Goal: Task Accomplishment & Management: Manage account settings

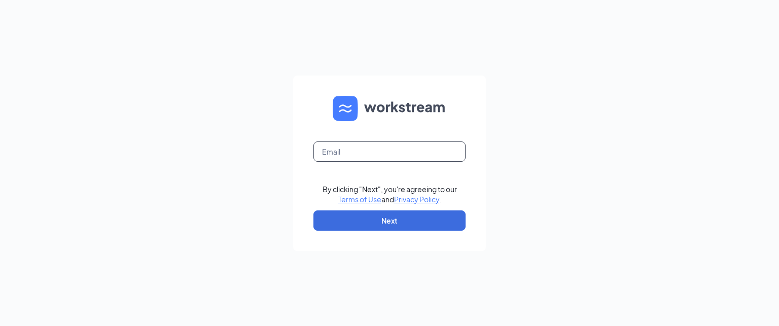
click at [367, 157] on input "text" at bounding box center [389, 151] width 152 height 20
type input "wendys75@calhounmc.com"
click at [360, 223] on button "Next" at bounding box center [389, 220] width 152 height 20
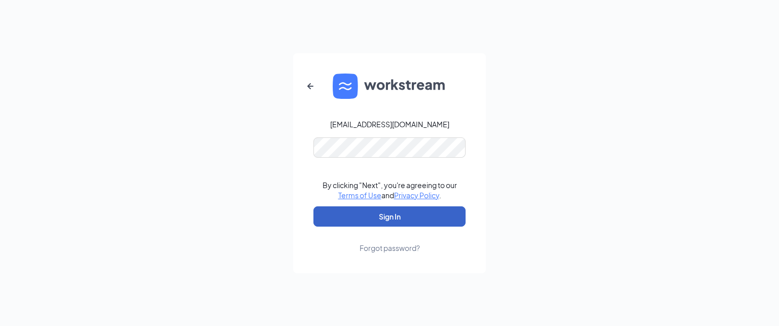
click at [361, 218] on button "Sign In" at bounding box center [389, 216] width 152 height 20
click at [373, 219] on button "Sign In" at bounding box center [389, 216] width 152 height 20
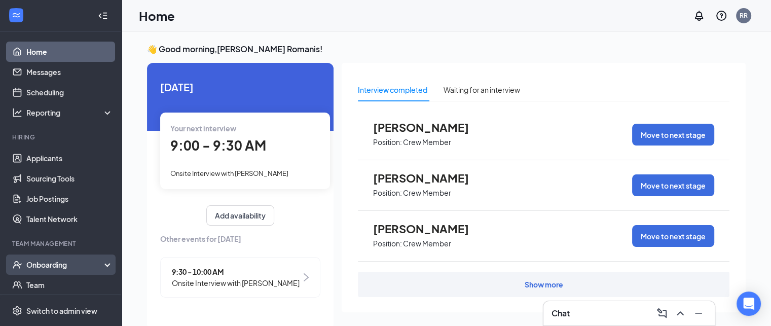
click at [66, 264] on div "Onboarding" at bounding box center [65, 265] width 78 height 10
click at [61, 286] on link "Overview" at bounding box center [69, 285] width 87 height 20
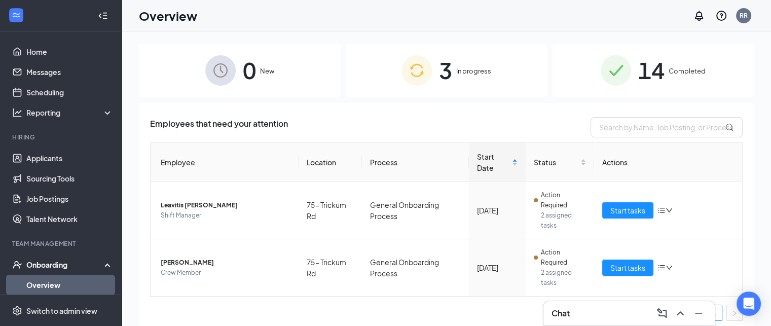
click at [651, 72] on span "14" at bounding box center [651, 70] width 26 height 35
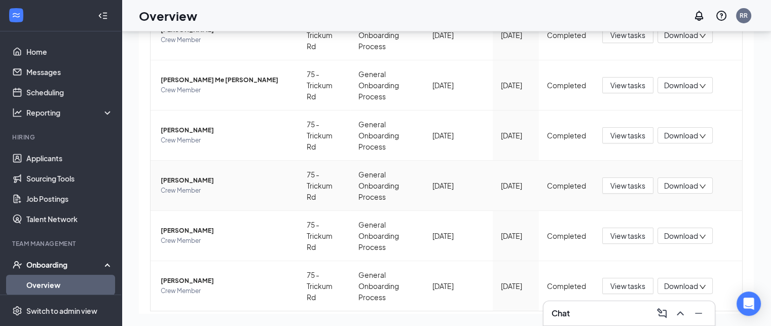
scroll to position [391, 0]
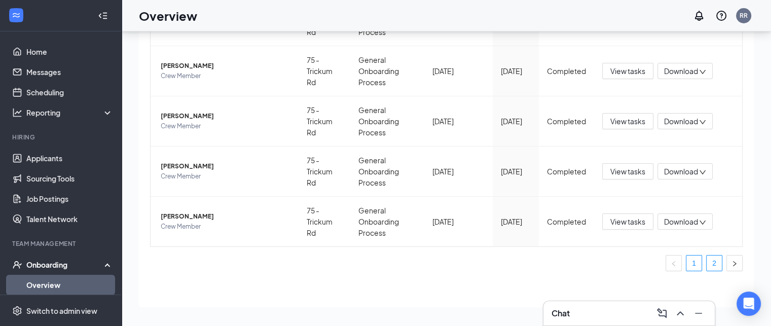
click at [707, 261] on link "2" at bounding box center [714, 262] width 15 height 15
click at [201, 166] on span "[PERSON_NAME]" at bounding box center [226, 165] width 130 height 10
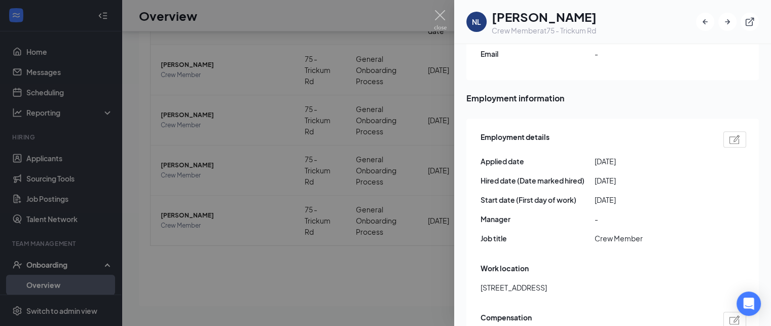
scroll to position [507, 0]
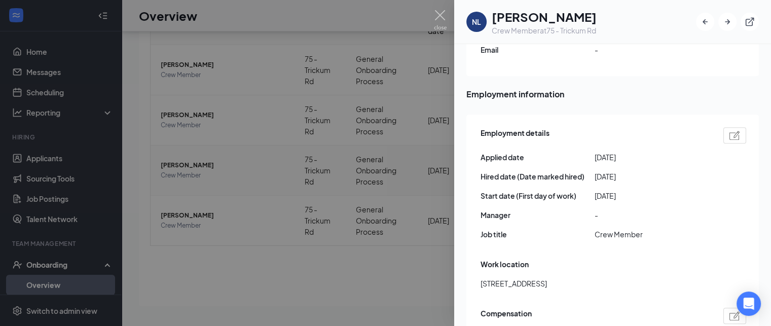
drag, startPoint x: 213, startPoint y: 177, endPoint x: 251, endPoint y: 166, distance: 40.1
click at [213, 177] on div at bounding box center [385, 163] width 771 height 326
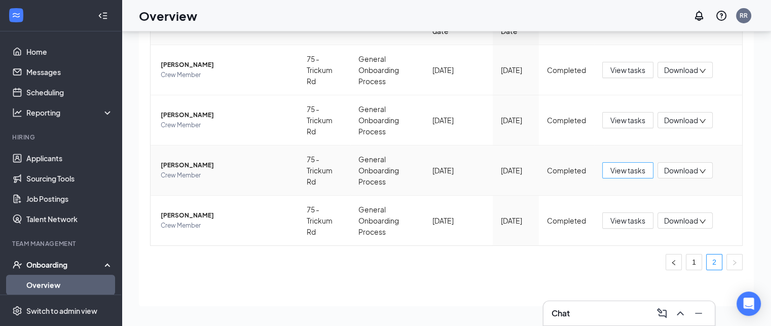
click at [631, 172] on span "View tasks" at bounding box center [627, 170] width 35 height 11
